Goal: Navigation & Orientation: Find specific page/section

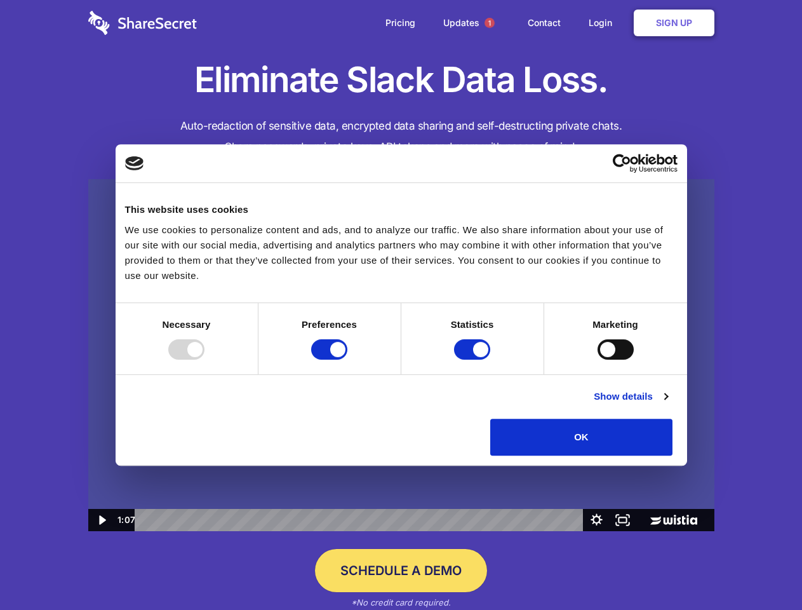
click at [401, 305] on img at bounding box center [401, 355] width 626 height 353
click at [205, 359] on div at bounding box center [186, 349] width 36 height 20
click at [347, 359] on input "Preferences" at bounding box center [329, 349] width 36 height 20
checkbox input "false"
click at [474, 359] on input "Statistics" at bounding box center [472, 349] width 36 height 20
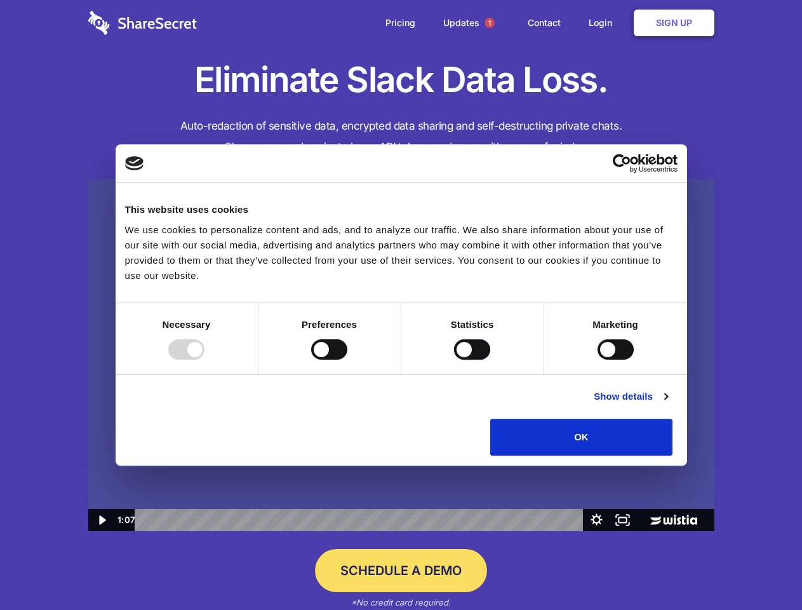
checkbox input "false"
click at [598, 359] on input "Marketing" at bounding box center [616, 349] width 36 height 20
checkbox input "true"
click at [668, 404] on link "Show details" at bounding box center [631, 396] width 74 height 15
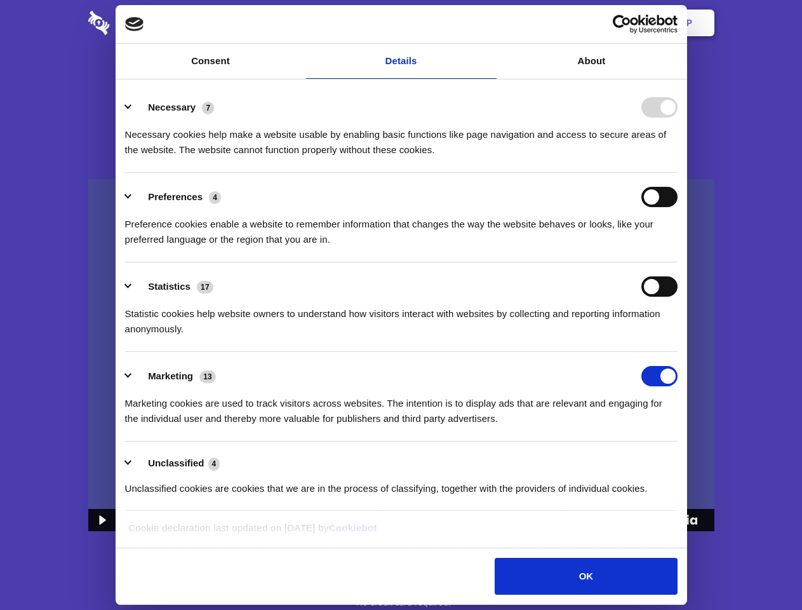
click at [678, 173] on li "Necessary 7 Necessary cookies help make a website usable by enabling basic func…" at bounding box center [401, 128] width 553 height 90
click at [489, 23] on span "1" at bounding box center [490, 23] width 10 height 10
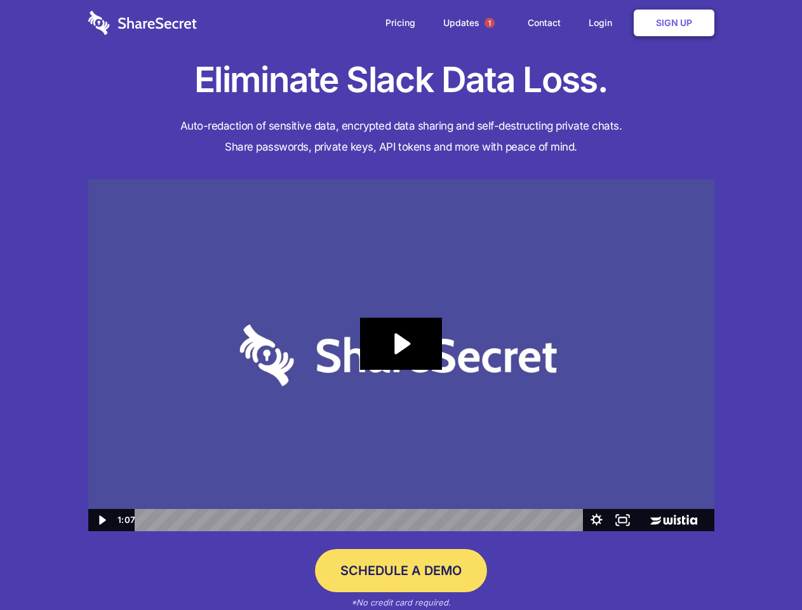
click at [401, 355] on icon "Play Video: Sharesecret Slack Extension" at bounding box center [400, 344] width 81 height 52
